Goal: Task Accomplishment & Management: Manage account settings

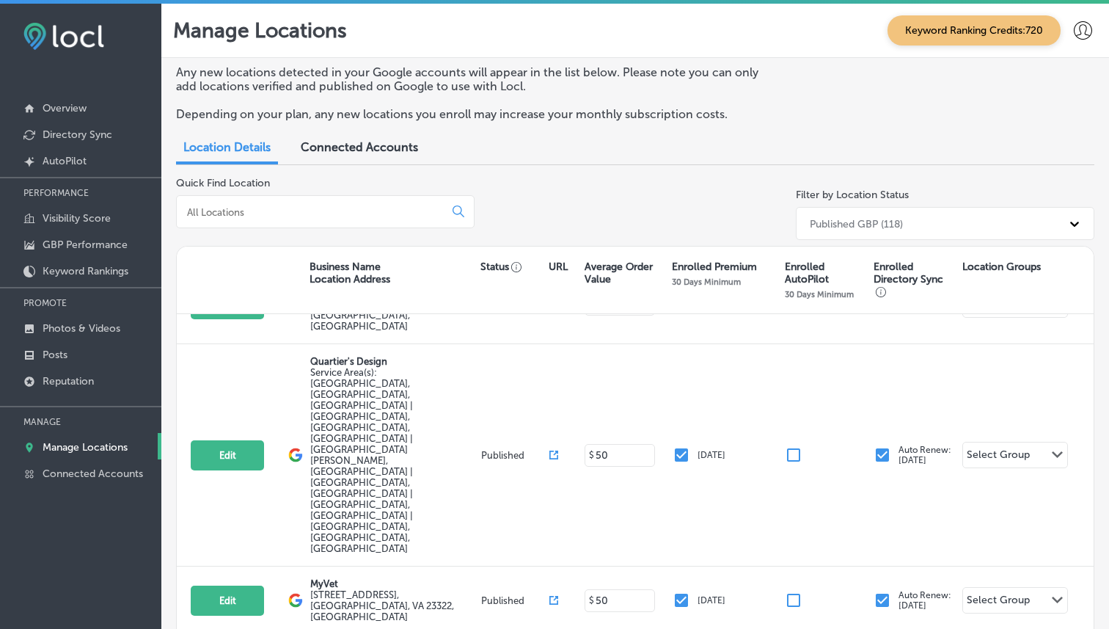
scroll to position [38, 0]
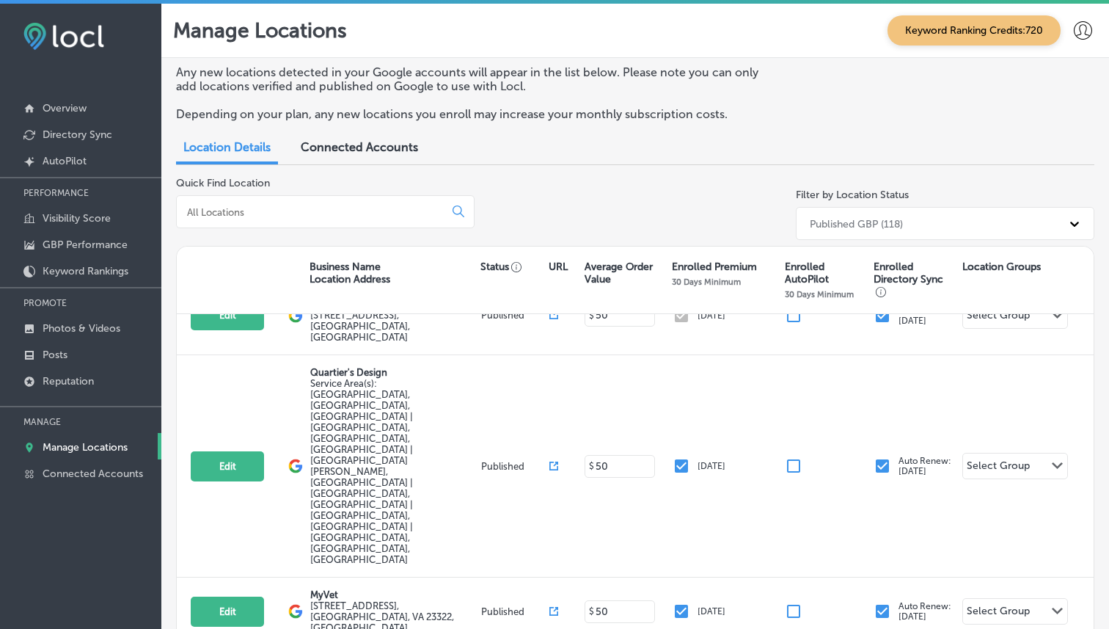
click at [306, 205] on input at bounding box center [313, 211] width 255 height 13
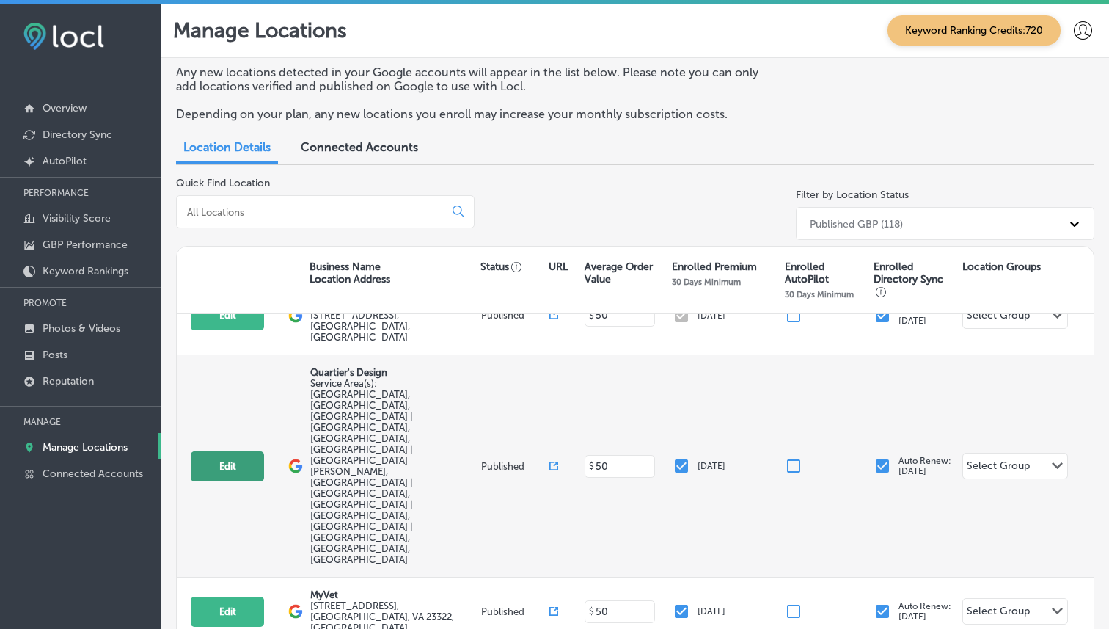
click at [219, 451] on button "Edit" at bounding box center [227, 466] width 73 height 30
select select "US"
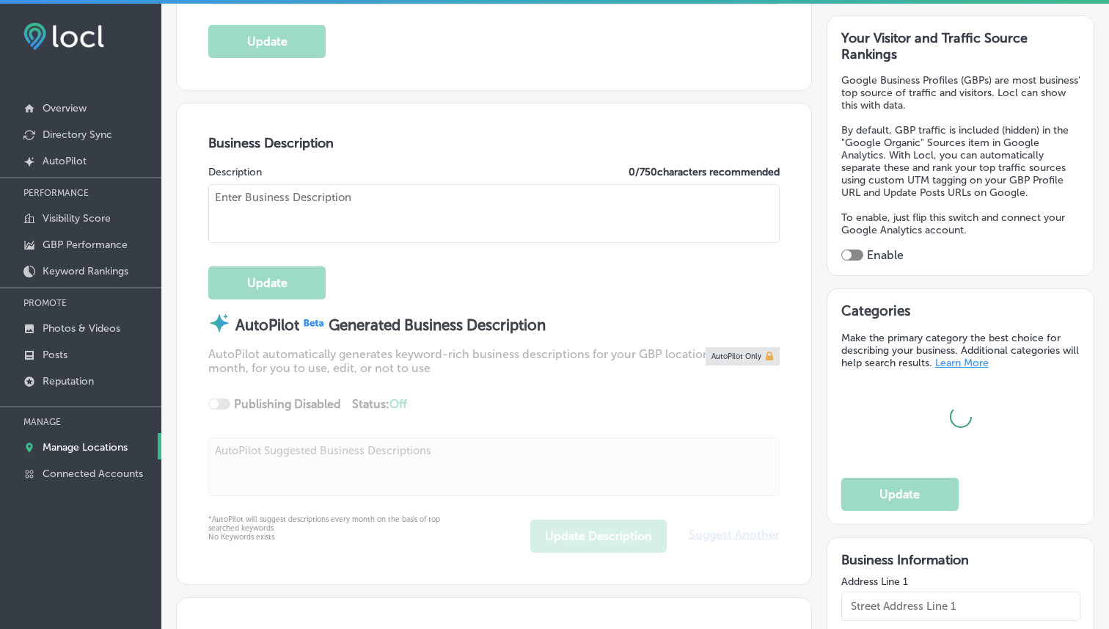
type input "Quartier's Design"
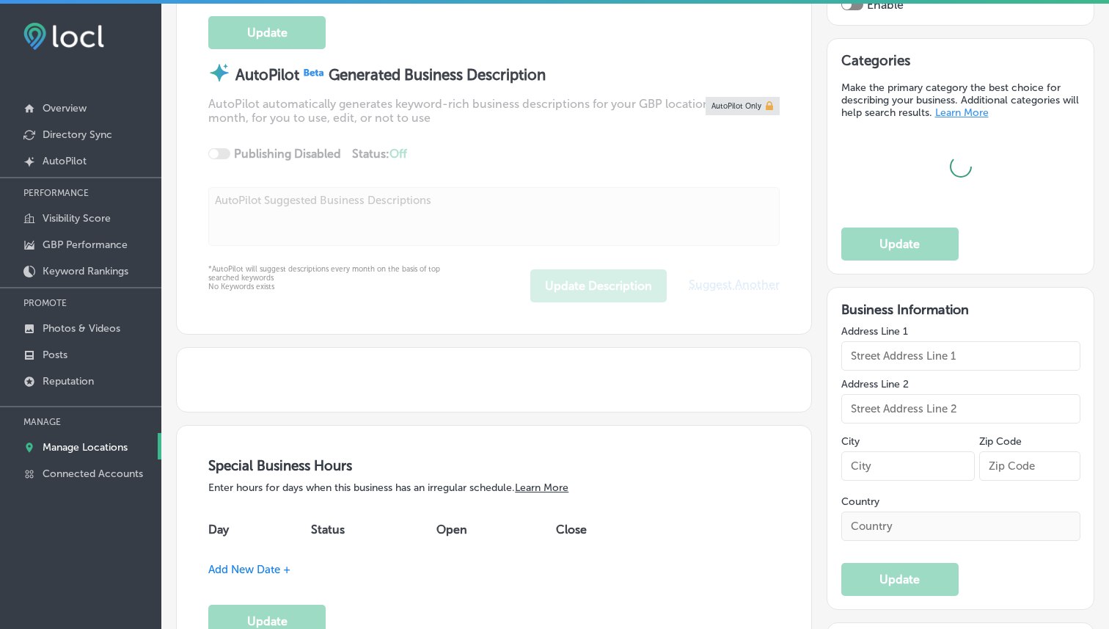
type input "[STREET_ADDRESS]"
type input "[GEOGRAPHIC_DATA]"
type input "80104"
type input "US"
type input "[URL][DOMAIN_NAME]"
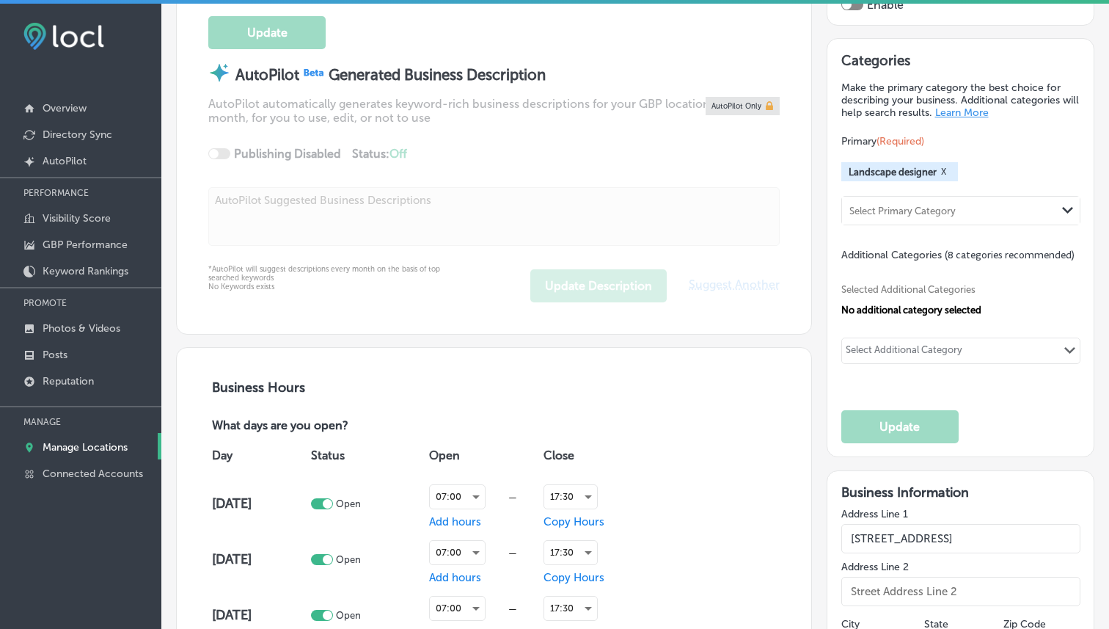
scroll to position [581, 0]
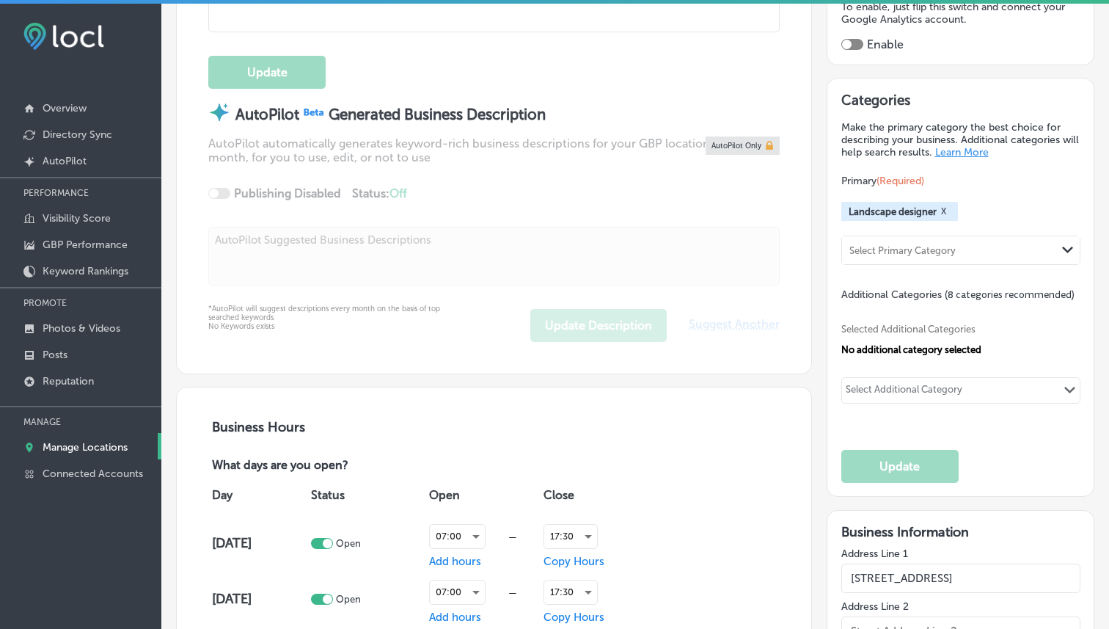
checkbox input "true"
type textarea "Quartier’s Design is a Castle Rock-based landscape designer specializing in cus…"
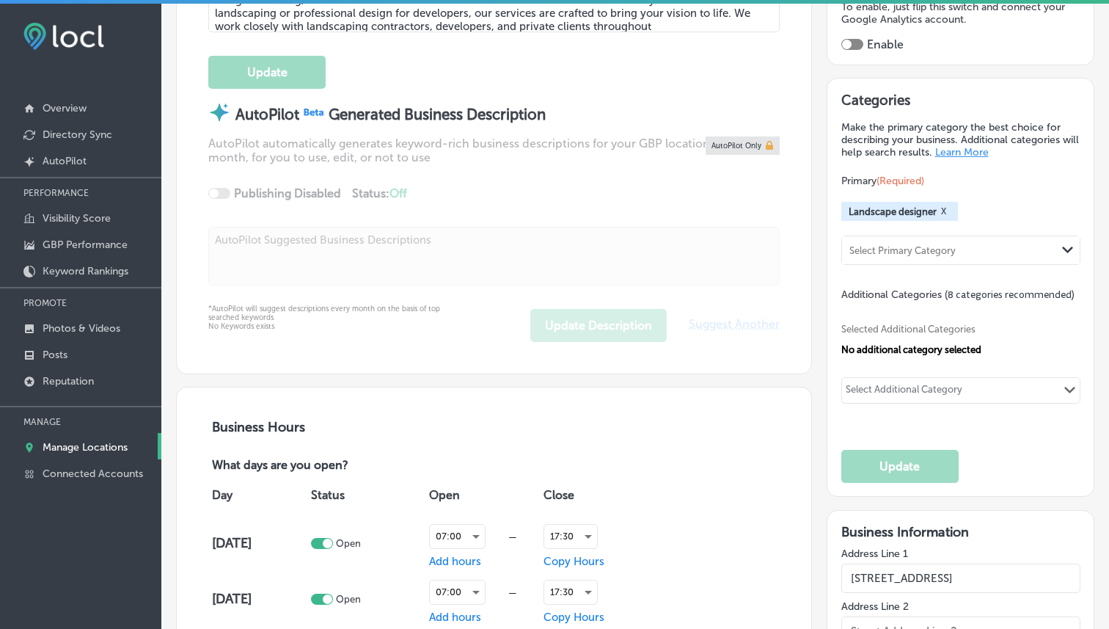
type input "[PHONE_NUMBER]"
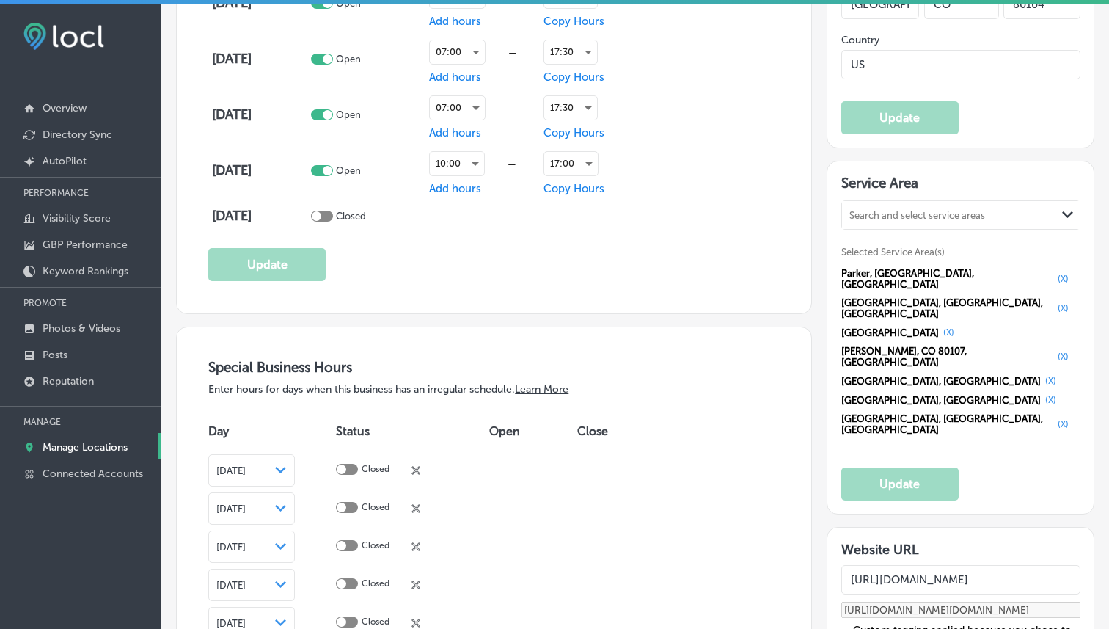
scroll to position [1280, 0]
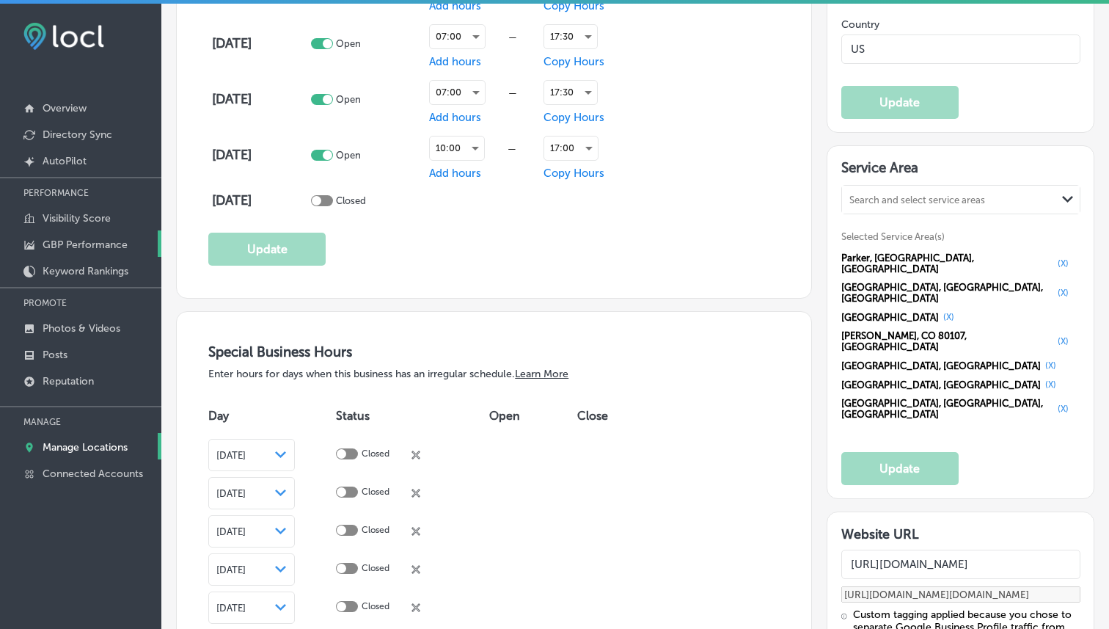
click at [106, 246] on p "GBP Performance" at bounding box center [85, 244] width 85 height 12
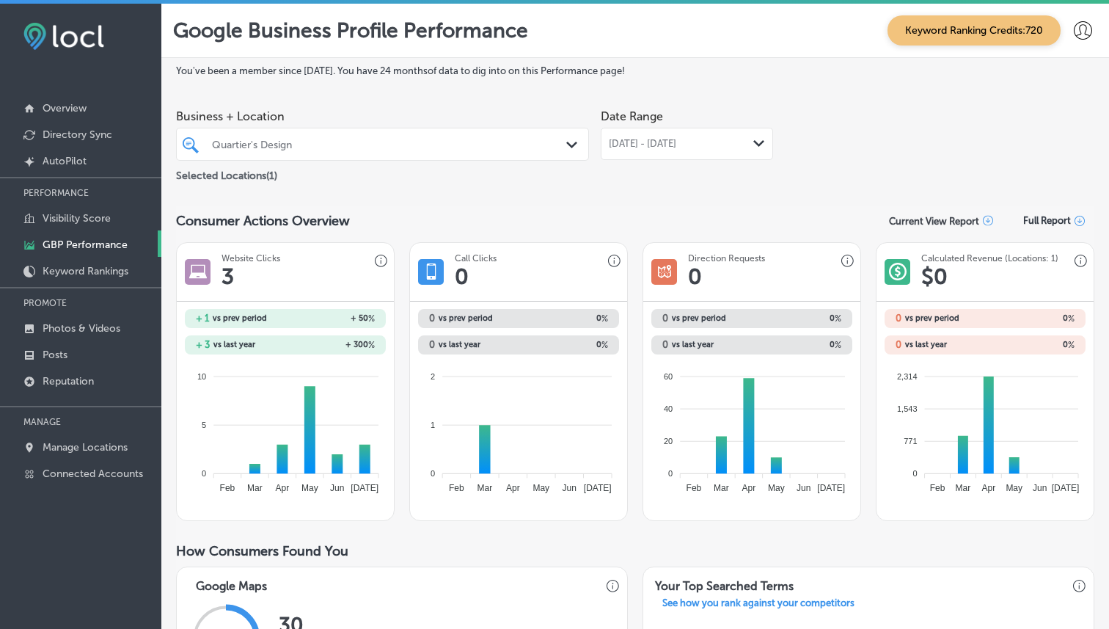
click at [660, 147] on span "[DATE] - [DATE]" at bounding box center [642, 144] width 67 height 12
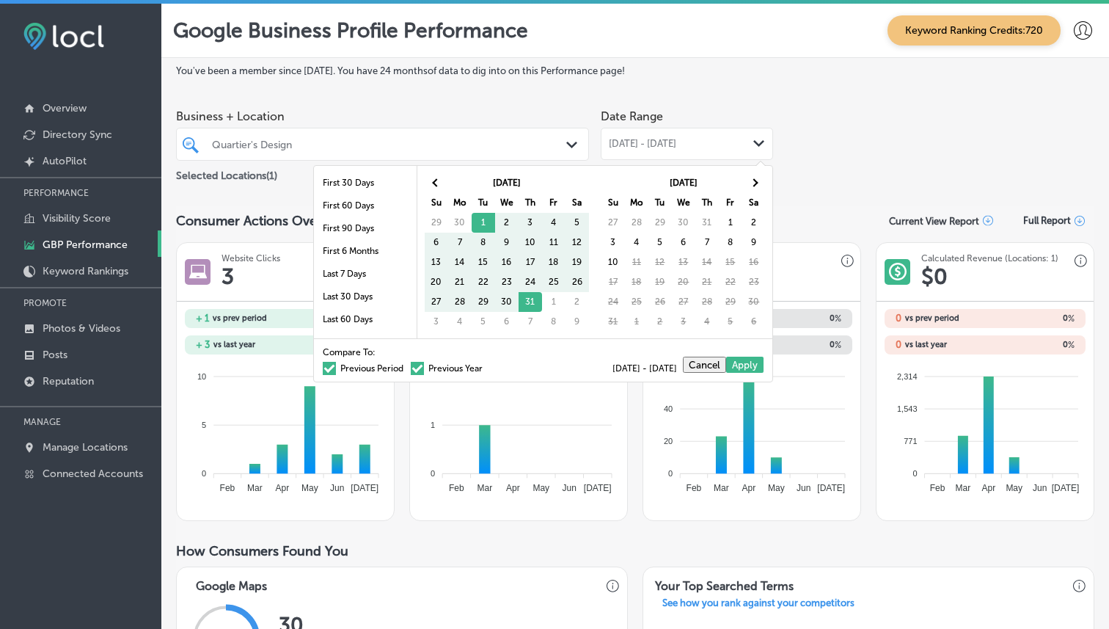
click at [425, 173] on table "[DATE] Su Mo Tu We Th Fr Sa 29 30 1 2 3 4 5 6 7 8 9 10 11 12 13 14 15 16 17 18 …" at bounding box center [506, 251] width 165 height 159
click at [434, 179] on th at bounding box center [436, 183] width 23 height 20
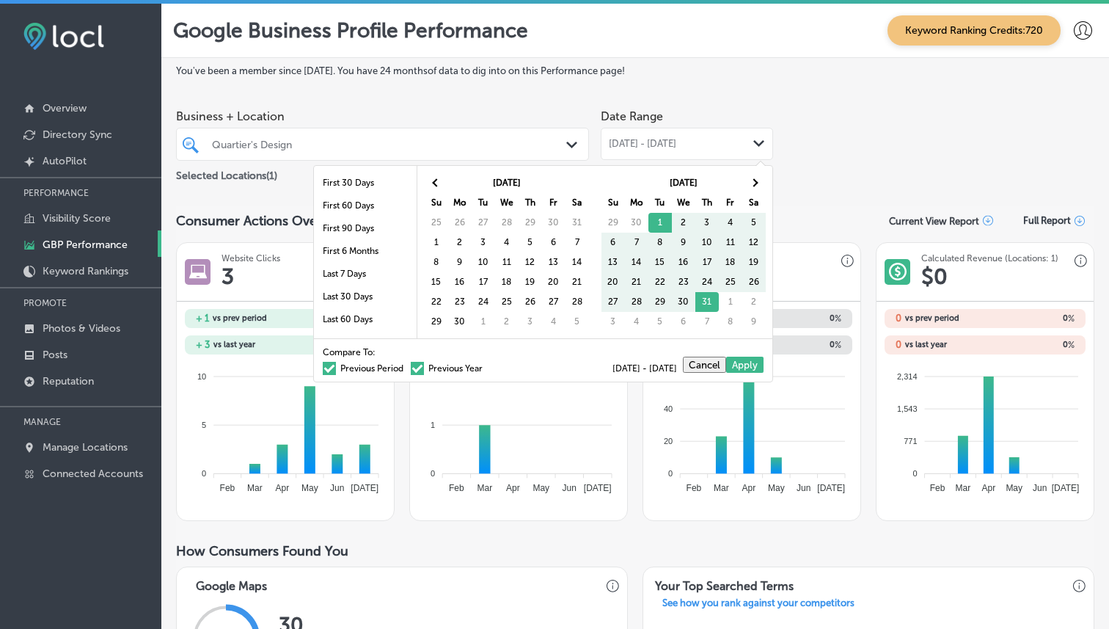
click at [434, 179] on th at bounding box center [436, 183] width 23 height 20
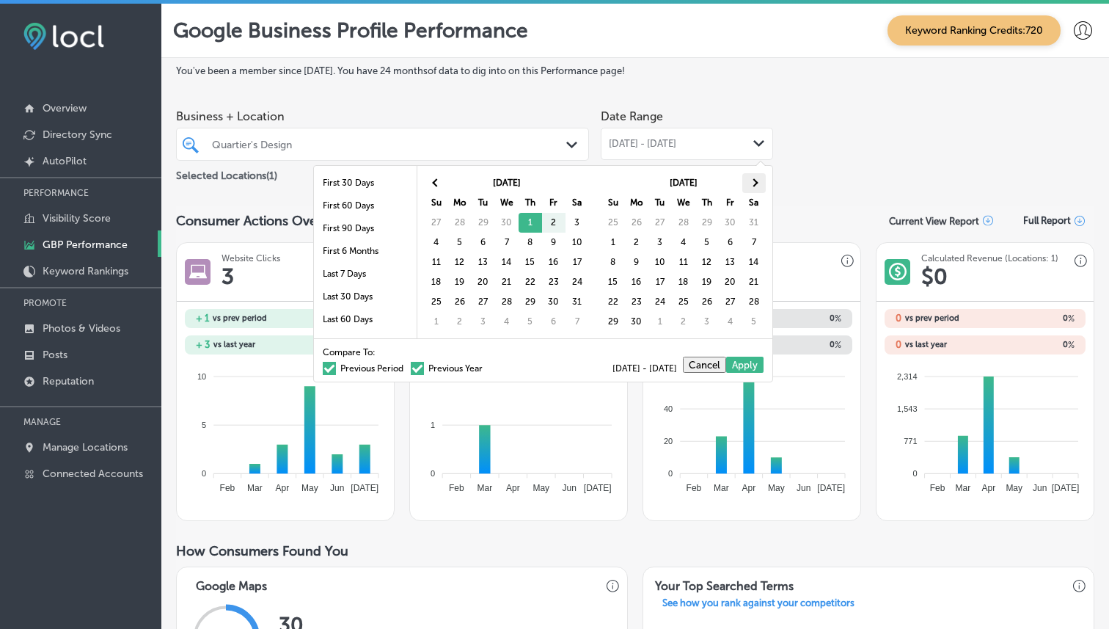
click at [754, 185] on span at bounding box center [754, 182] width 8 height 8
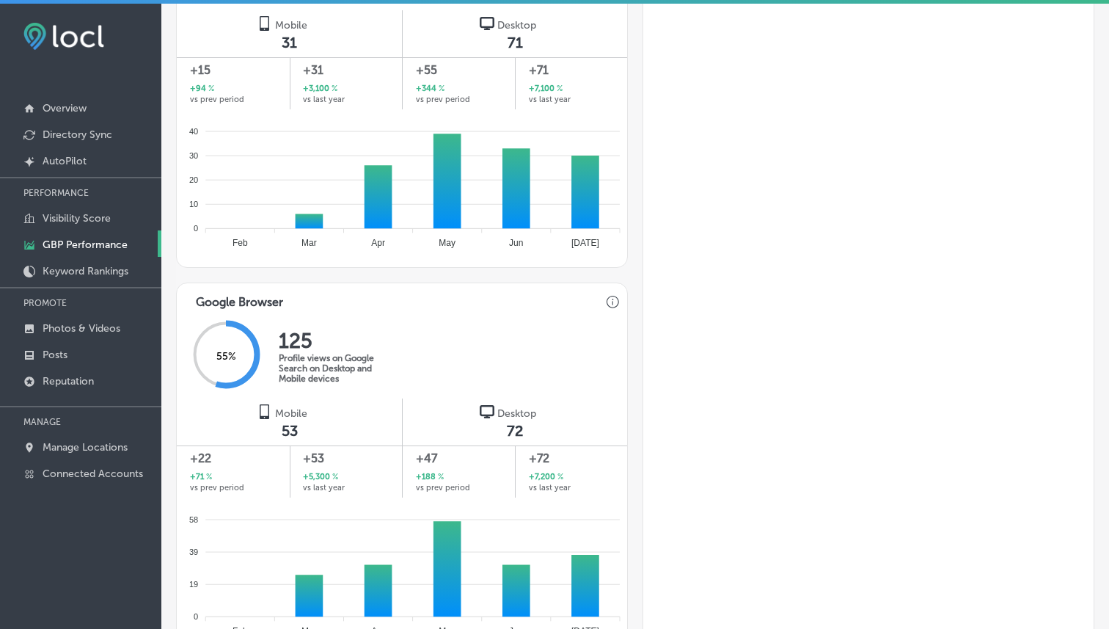
scroll to position [754, 0]
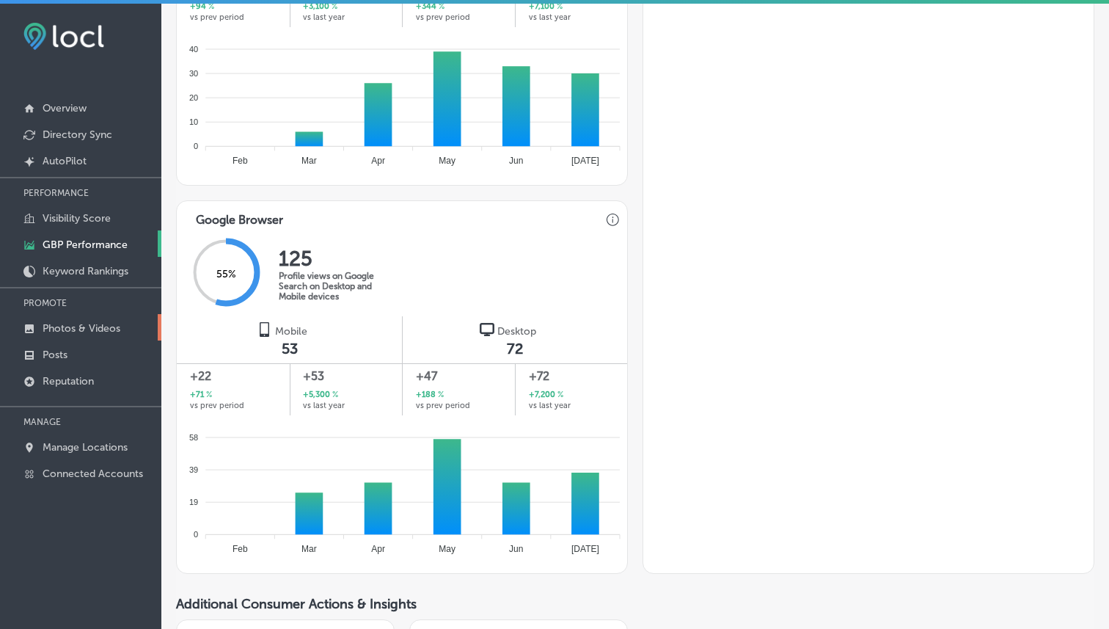
click at [101, 327] on p "Photos & Videos" at bounding box center [82, 328] width 78 height 12
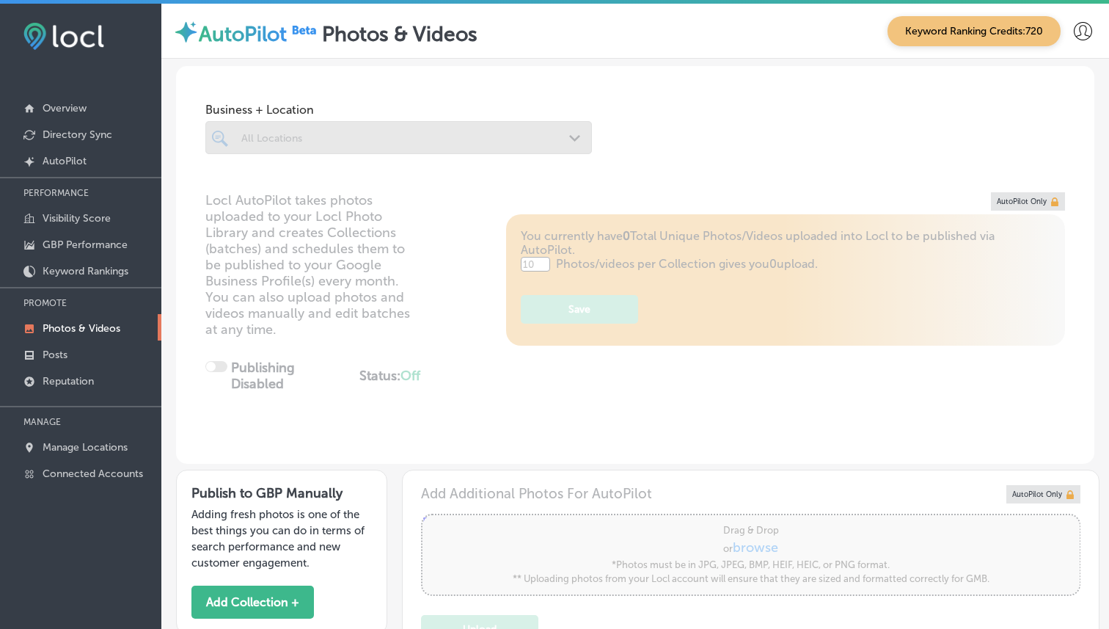
scroll to position [277, 0]
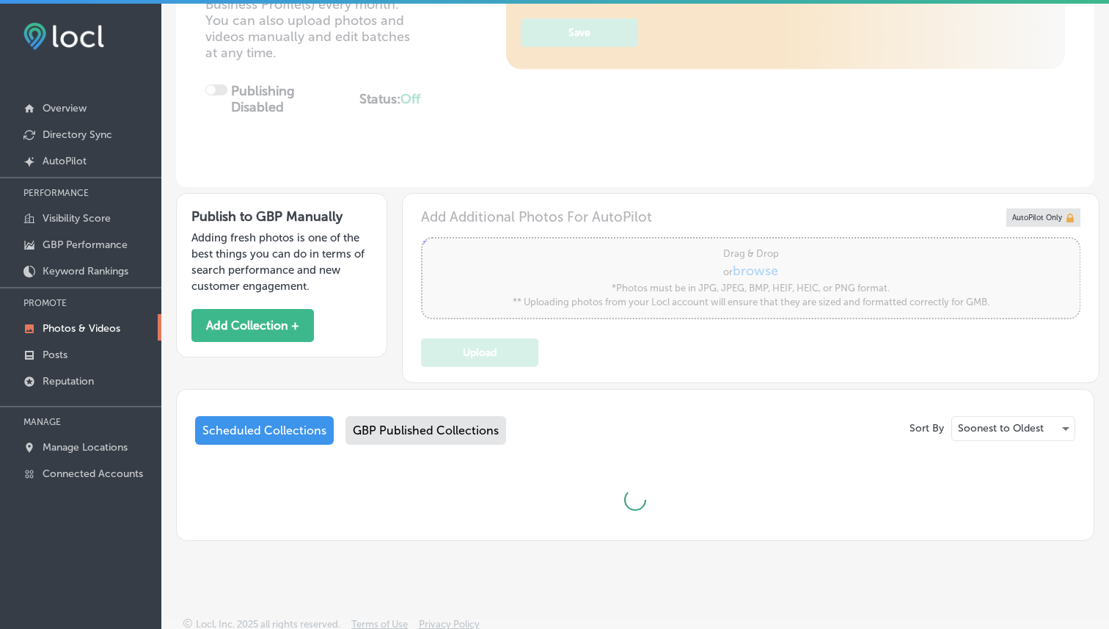
click at [443, 426] on div "GBP Published Collections" at bounding box center [426, 430] width 161 height 29
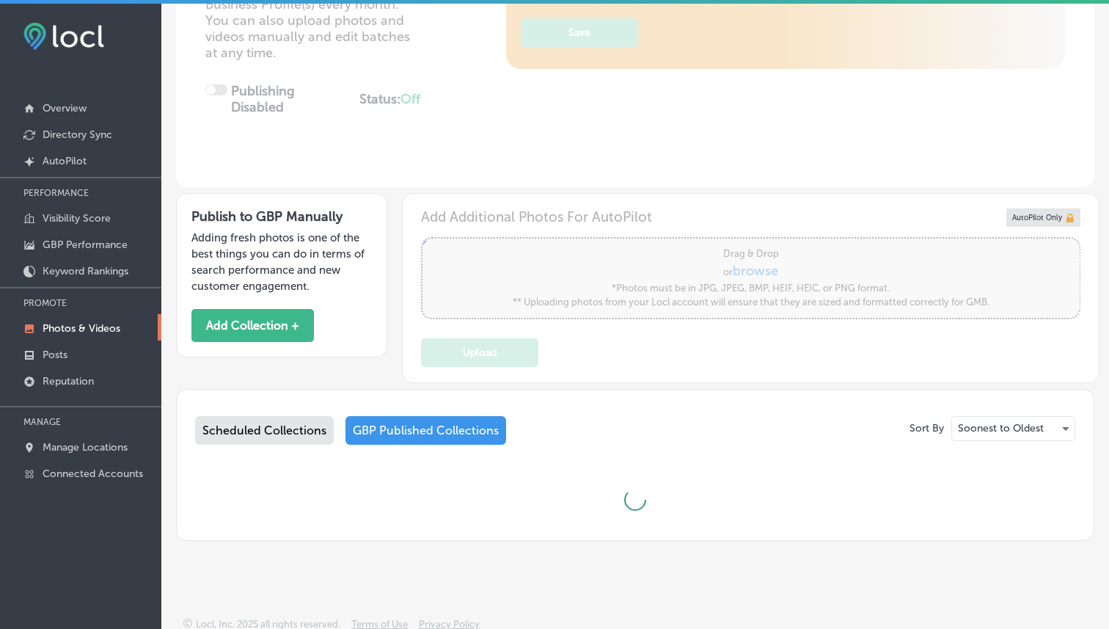
type input "5"
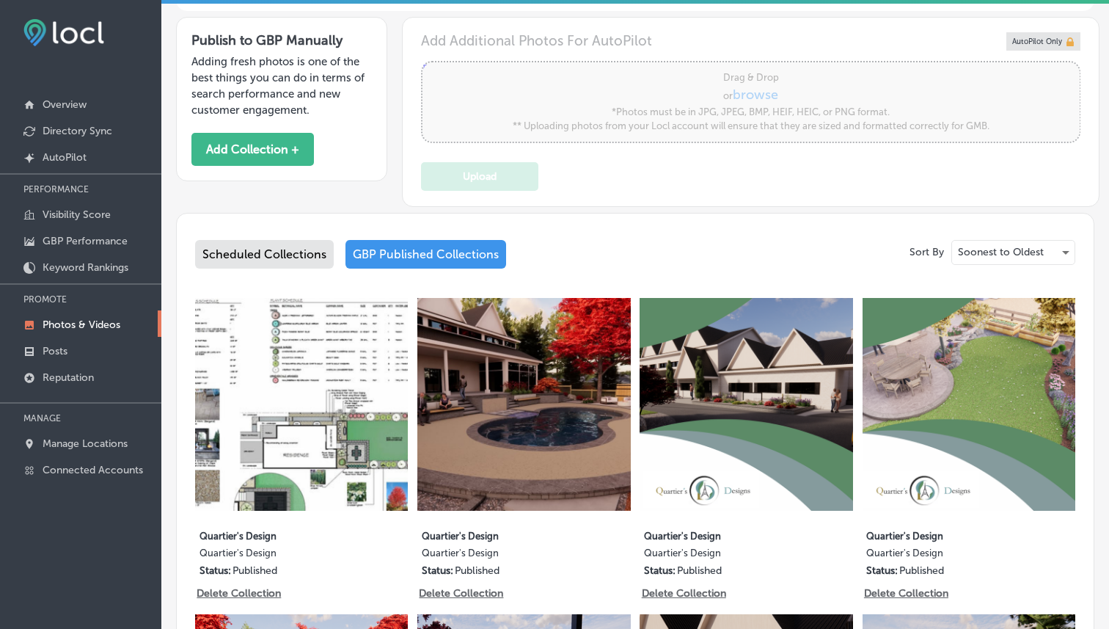
scroll to position [486, 0]
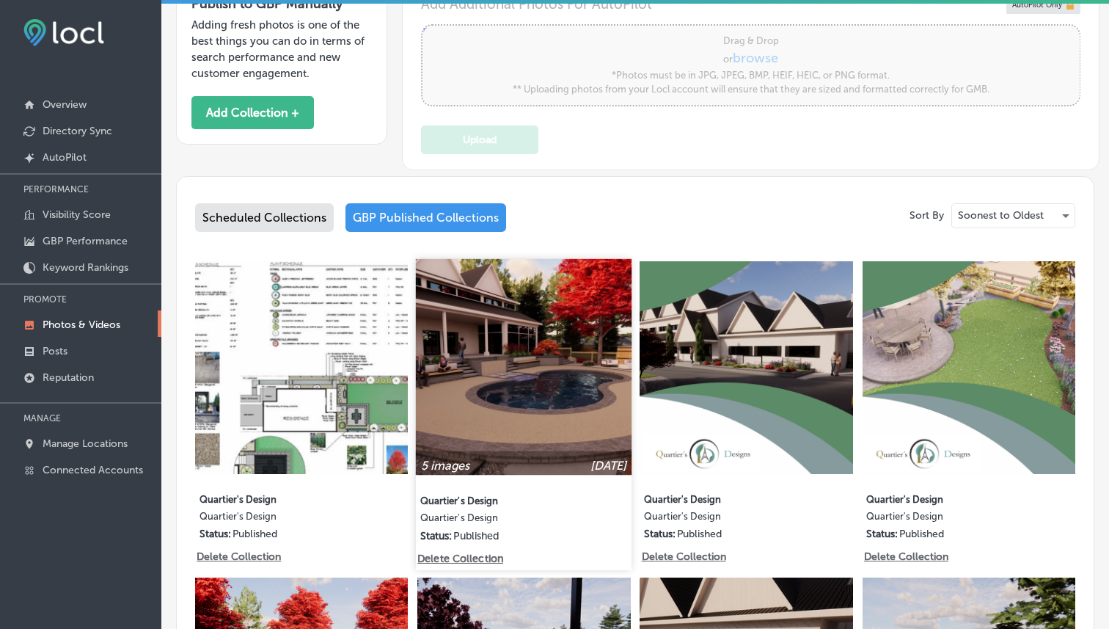
click at [525, 395] on img at bounding box center [524, 367] width 216 height 216
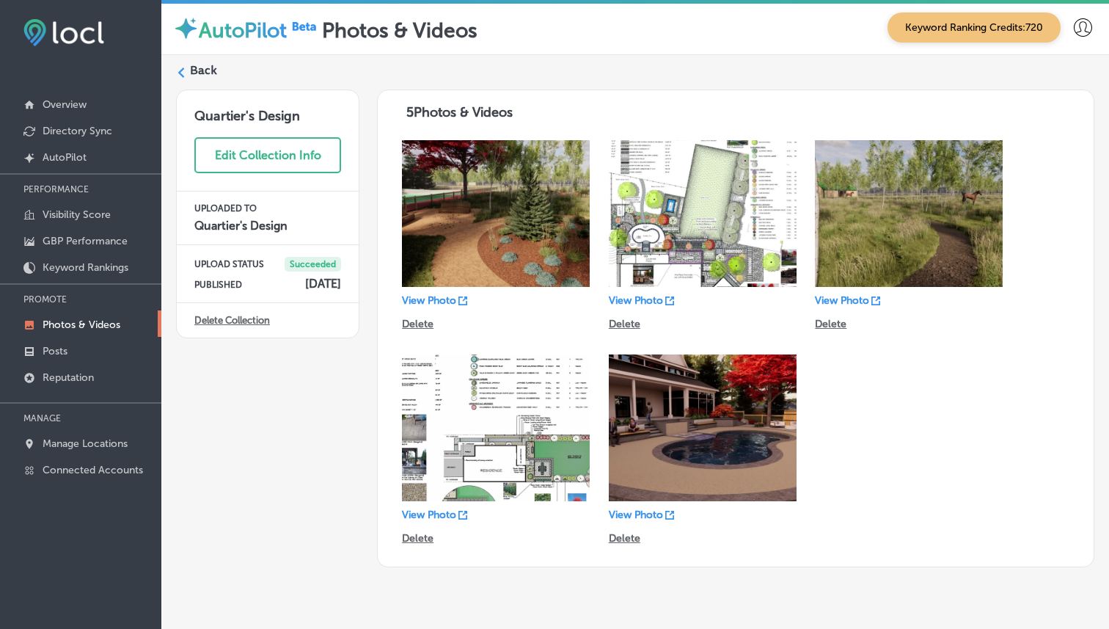
click at [183, 60] on div "Back Quartier's Design Edit Collection Info UPLOADED TO Quartier's Design UPLOA…" at bounding box center [635, 314] width 948 height 519
click at [187, 71] on div "Back" at bounding box center [635, 75] width 919 height 27
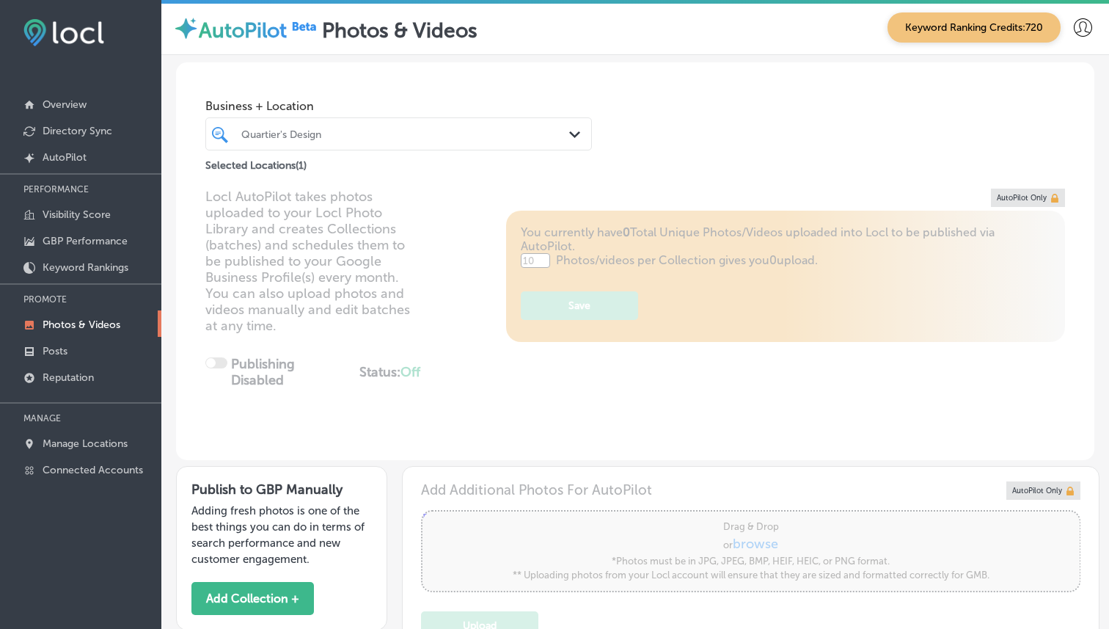
type input "5"
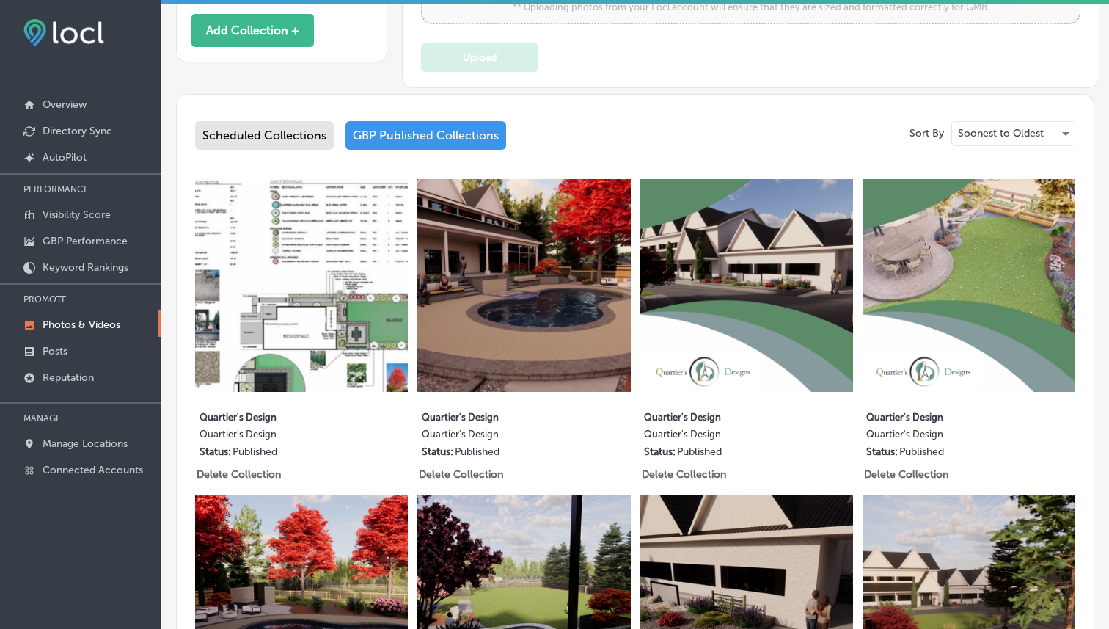
scroll to position [570, 0]
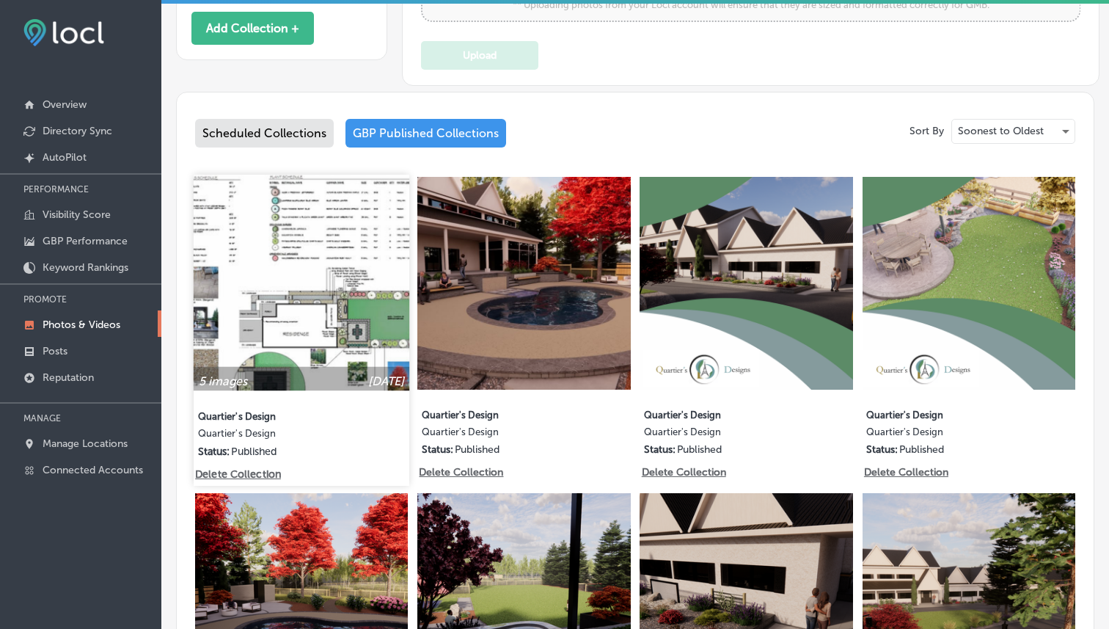
click at [321, 284] on img at bounding box center [302, 283] width 216 height 216
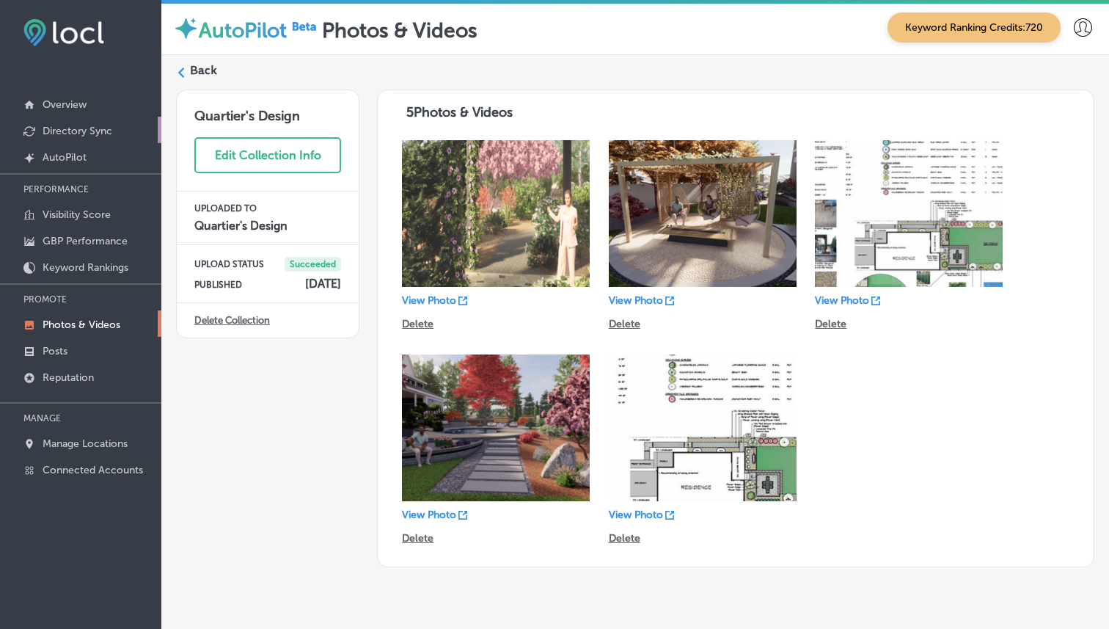
click at [97, 129] on p "Directory Sync" at bounding box center [78, 131] width 70 height 12
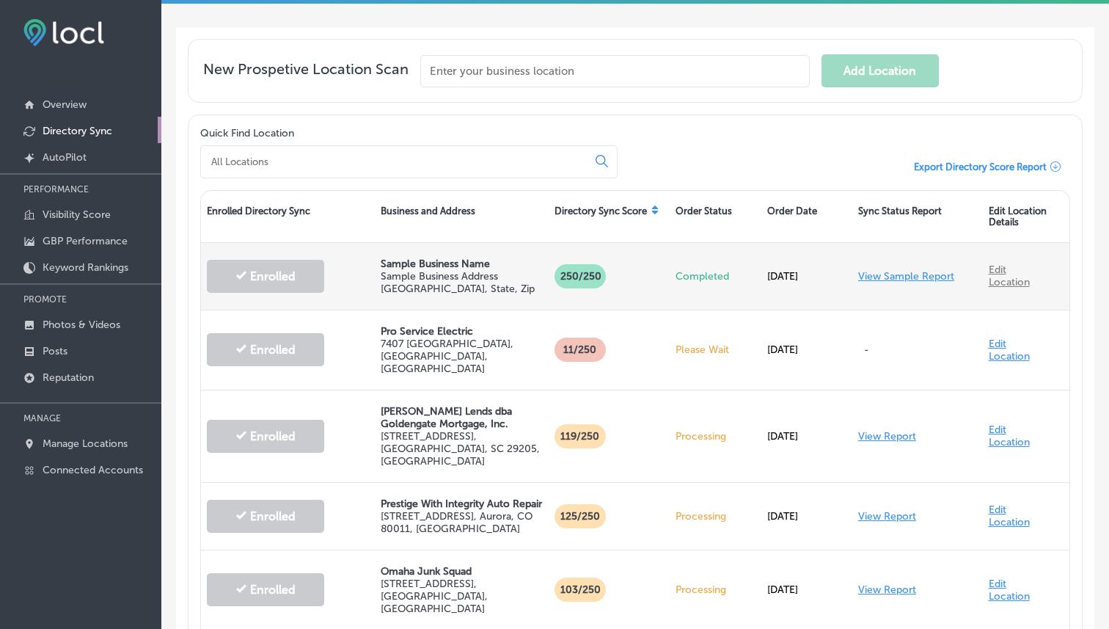
scroll to position [101, 0]
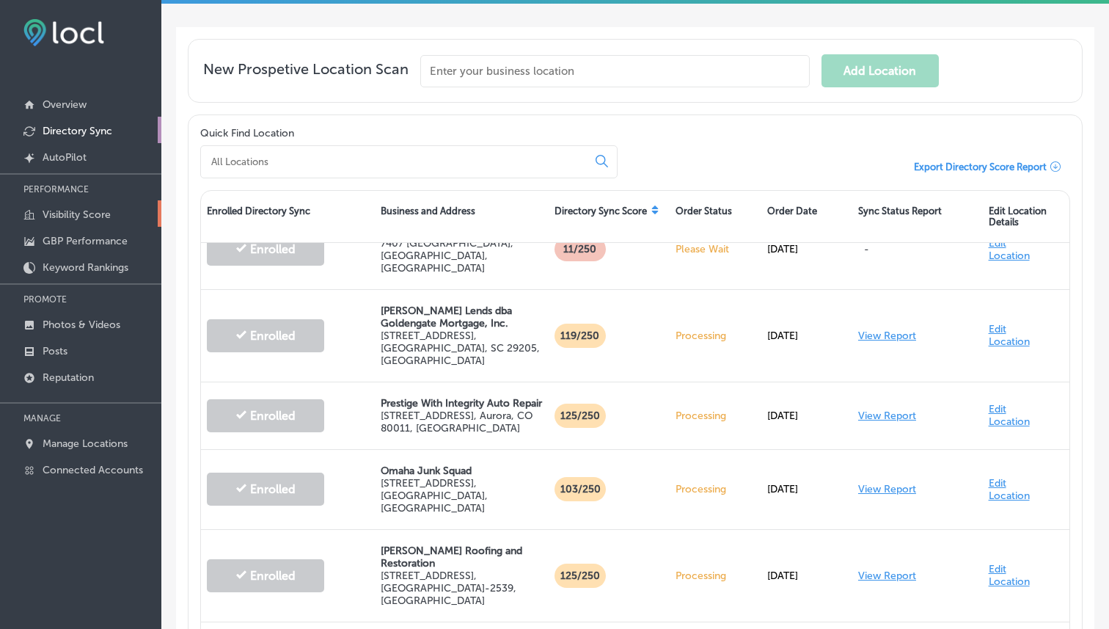
click at [92, 219] on p "Visibility Score" at bounding box center [77, 214] width 68 height 12
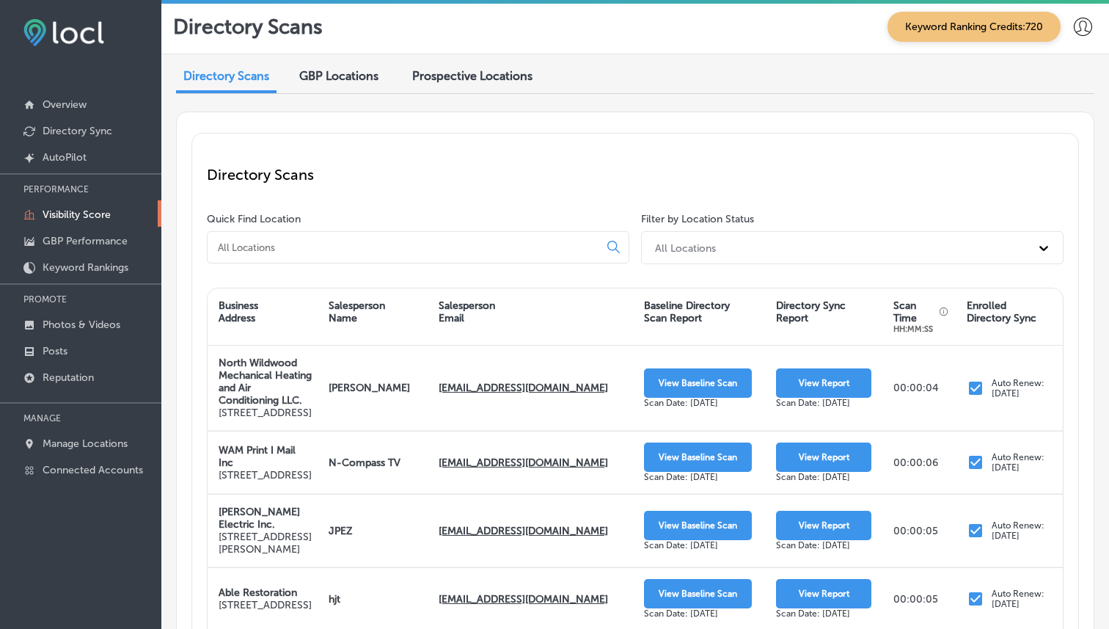
click at [337, 241] on input at bounding box center [405, 247] width 379 height 13
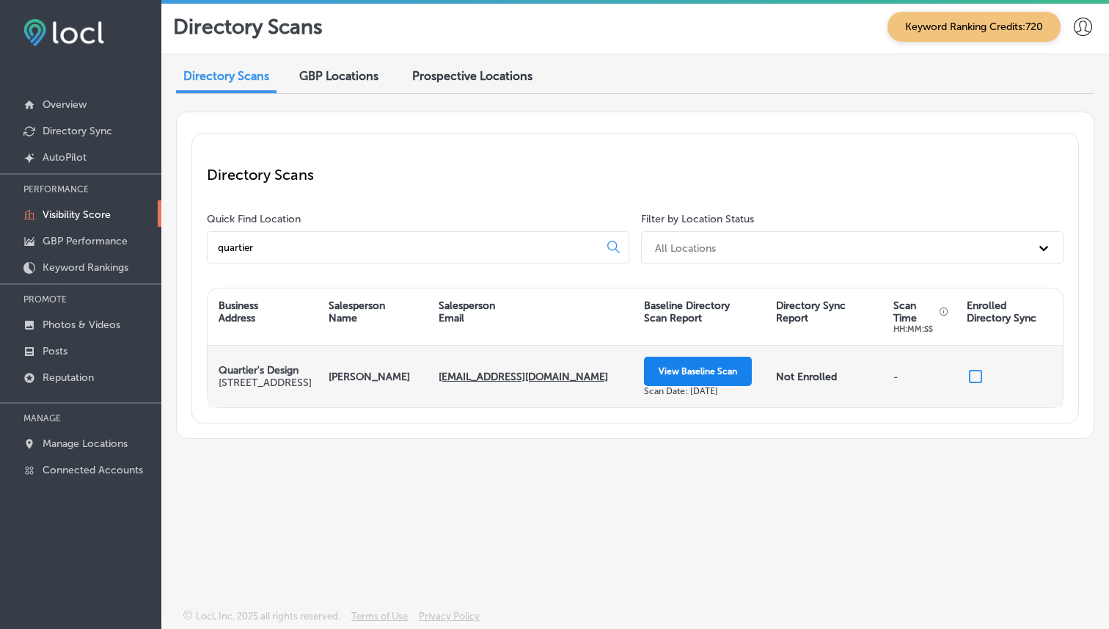
type input "quartier"
click at [657, 373] on button "View Baseline Scan" at bounding box center [698, 371] width 108 height 29
